Goal: Transaction & Acquisition: Purchase product/service

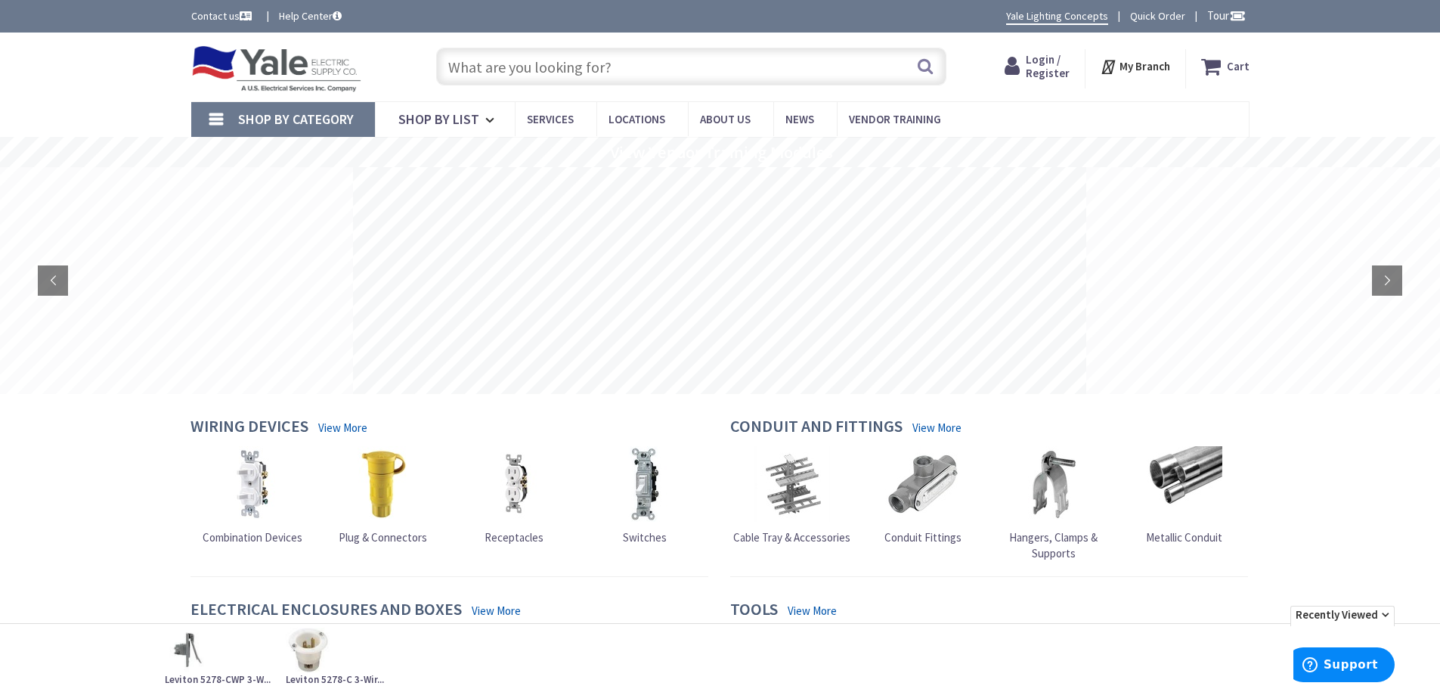
click at [467, 69] on input "text" at bounding box center [691, 67] width 510 height 38
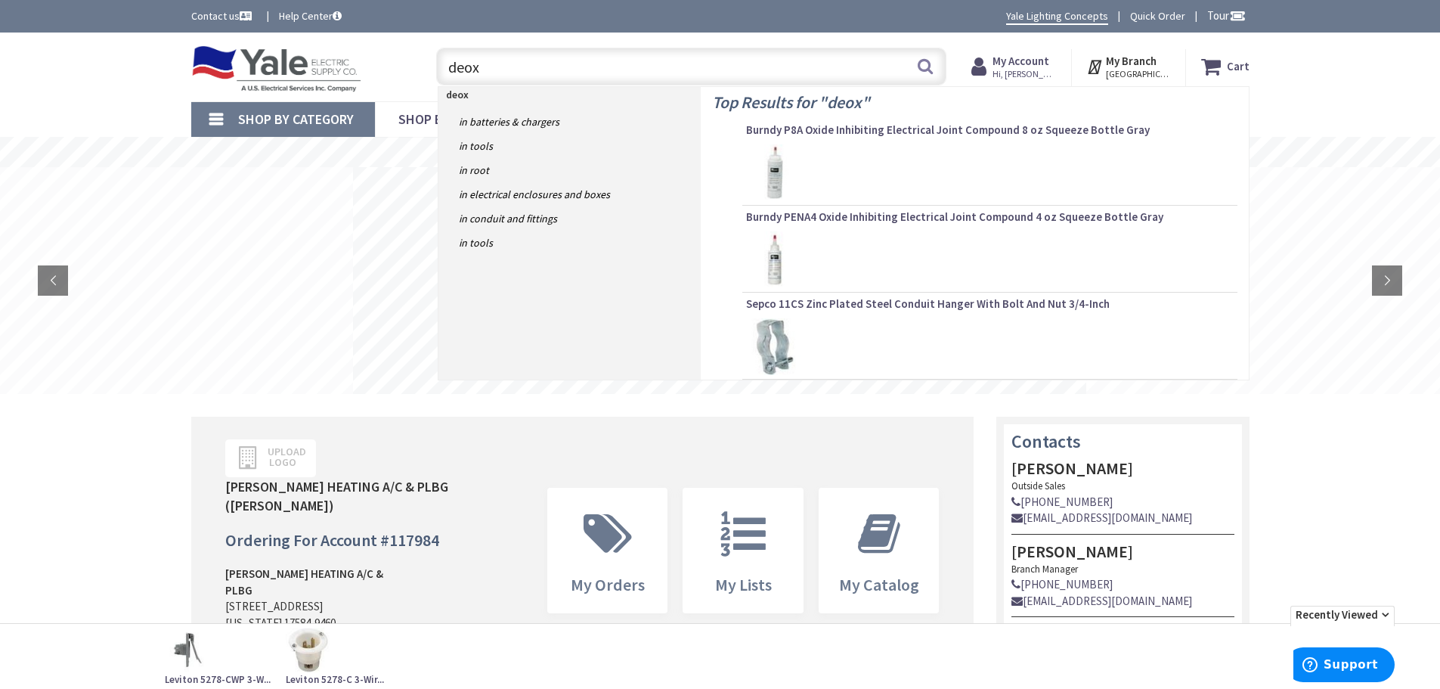
type input "deox"
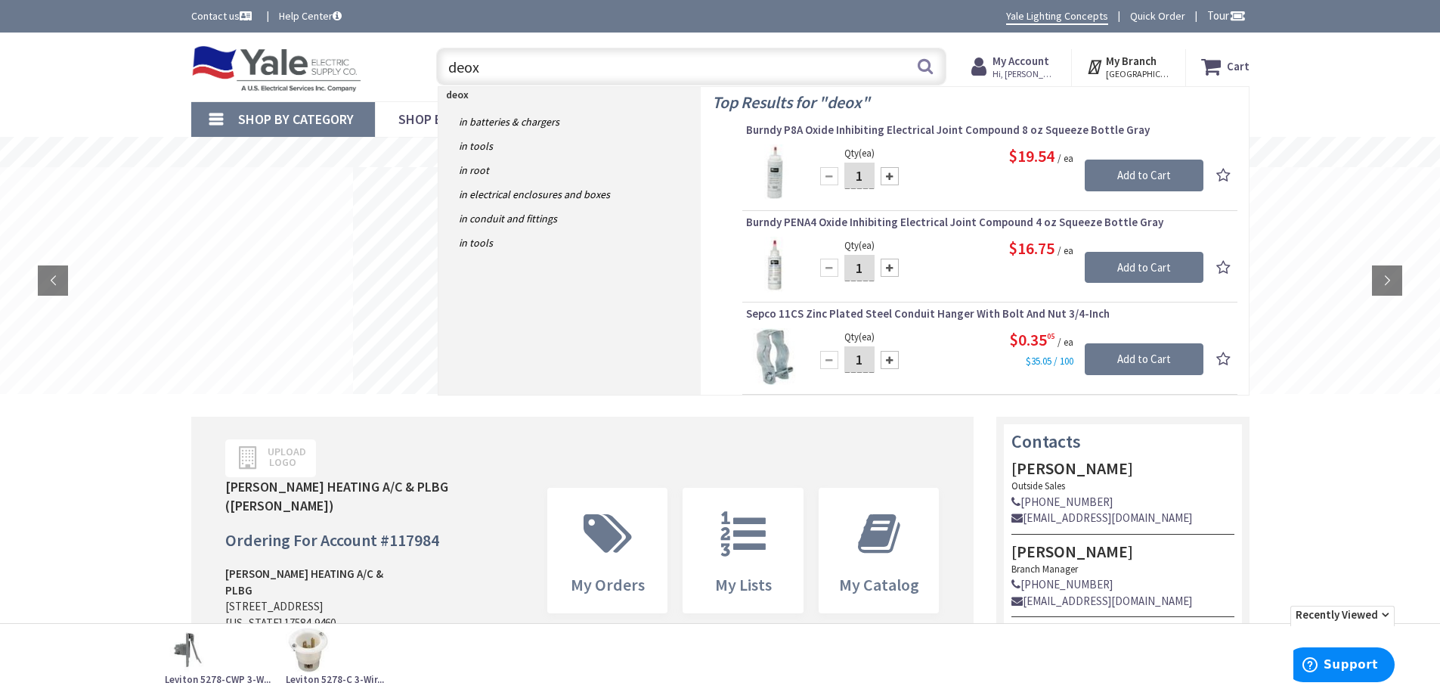
click at [779, 175] on img at bounding box center [774, 172] width 57 height 57
